Goal: Browse casually

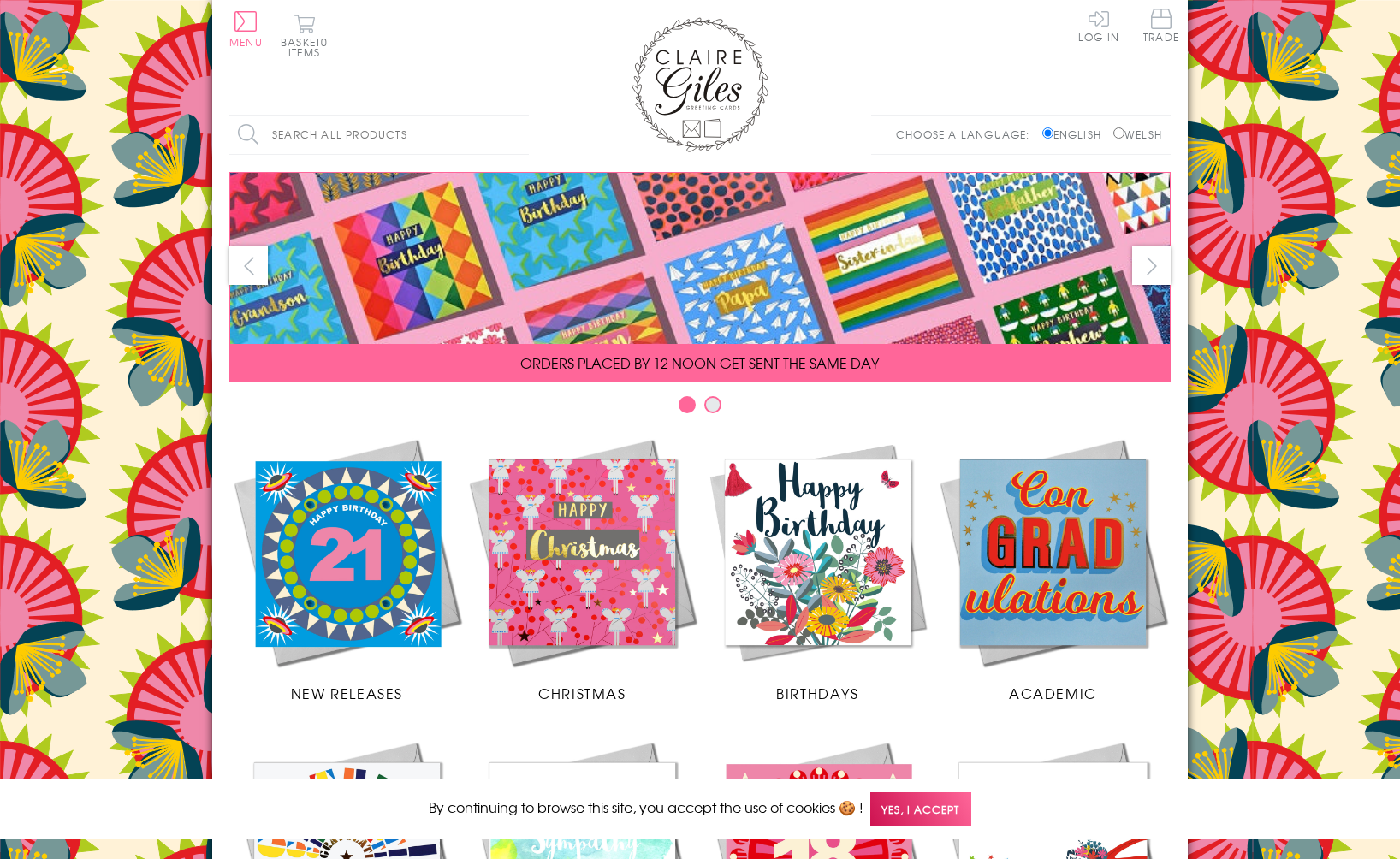
scroll to position [618, 0]
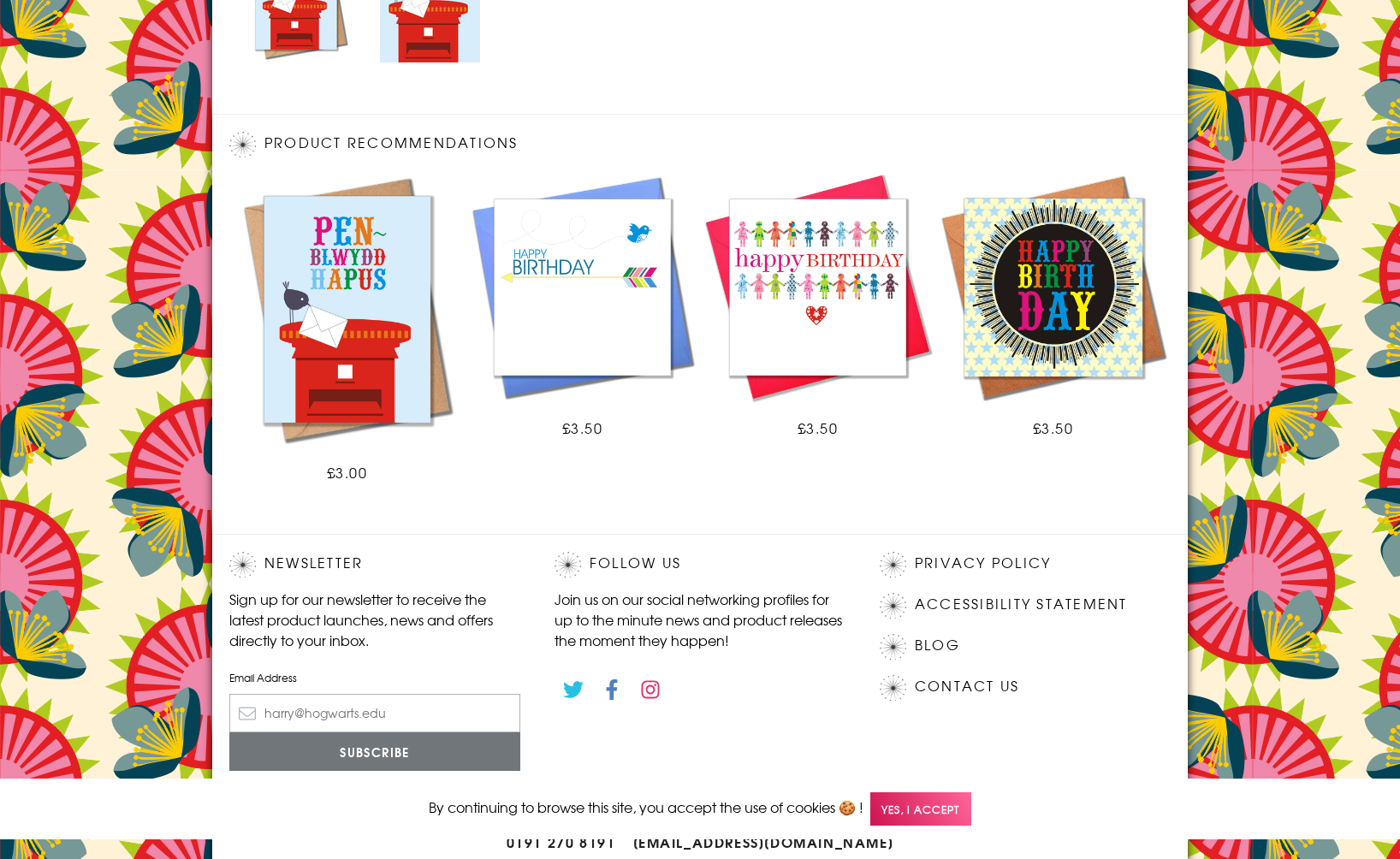
scroll to position [971, 0]
